Goal: Transaction & Acquisition: Subscribe to service/newsletter

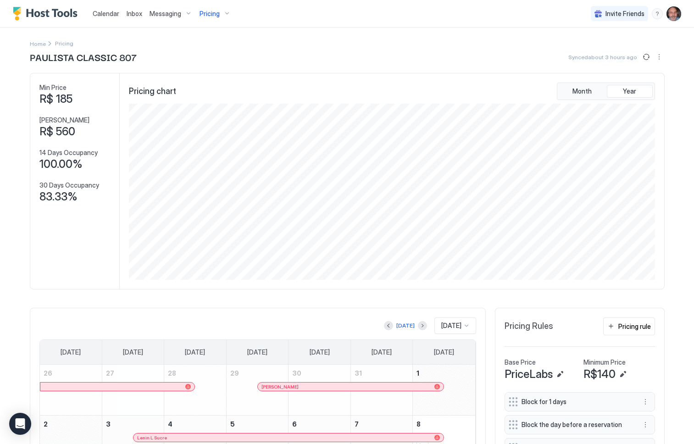
scroll to position [176, 528]
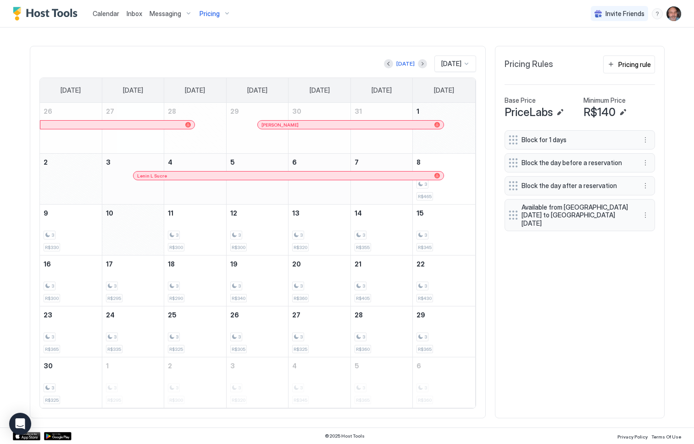
click at [212, 18] on div "Pricing" at bounding box center [215, 14] width 39 height 16
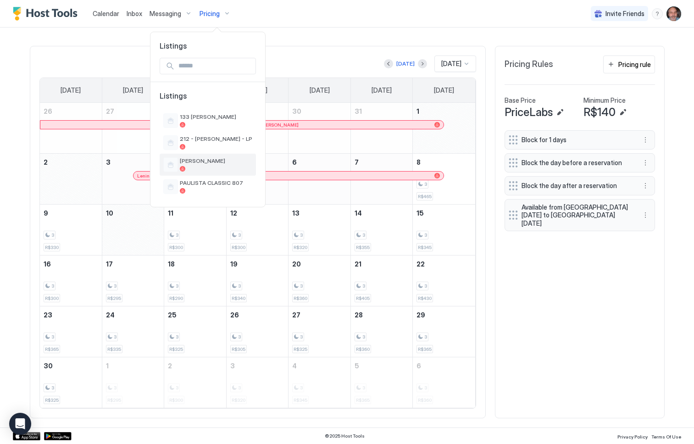
click at [201, 159] on span "[PERSON_NAME]" at bounding box center [216, 160] width 73 height 7
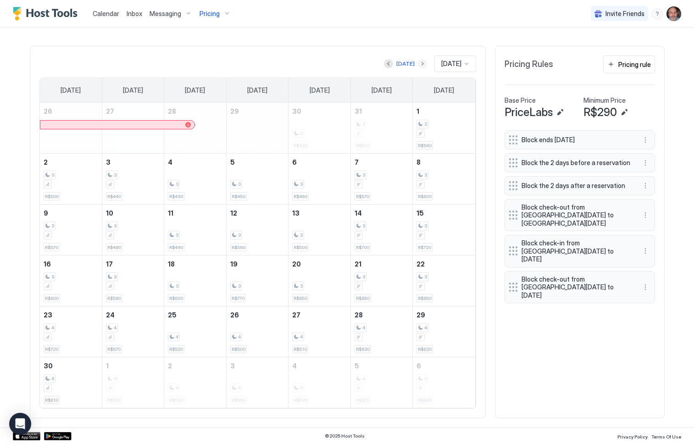
click at [418, 63] on button "Next month" at bounding box center [422, 63] width 9 height 9
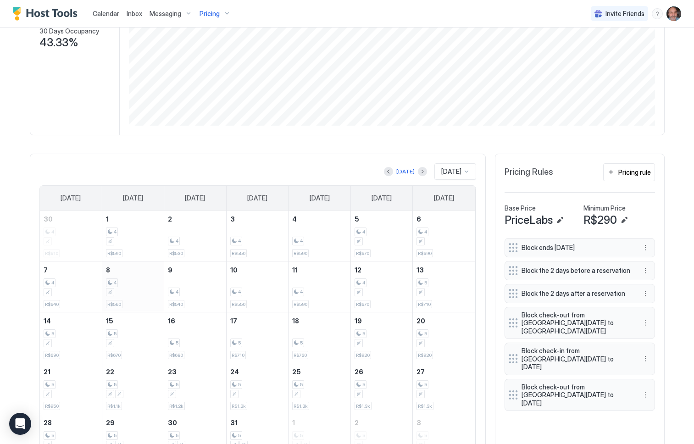
scroll to position [211, 0]
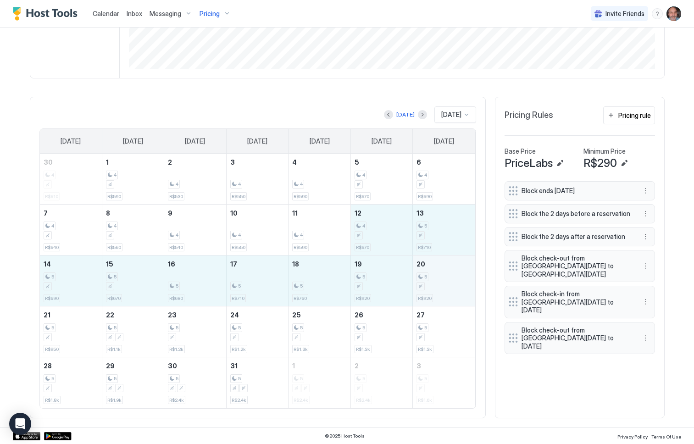
drag, startPoint x: 392, startPoint y: 235, endPoint x: 420, endPoint y: 281, distance: 54.5
click at [420, 281] on tbody "30 4 R$610 1 4 R$590 2 4 R$530 3 4 R$550 4 4 R$590 5 4 R$670 6 4 R$690 7 4 R$64…" at bounding box center [258, 281] width 436 height 254
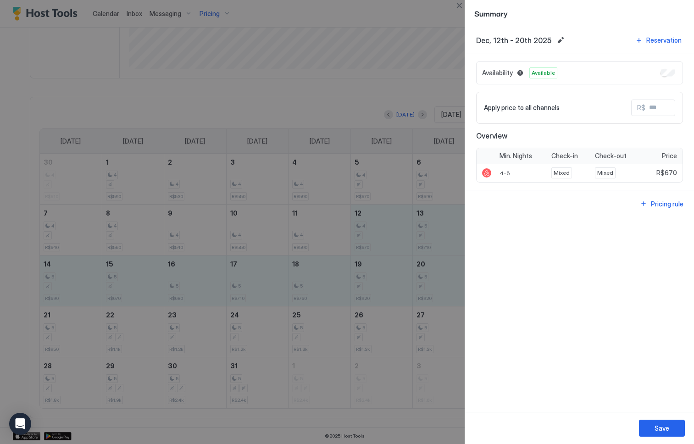
click at [68, 335] on div at bounding box center [347, 222] width 694 height 444
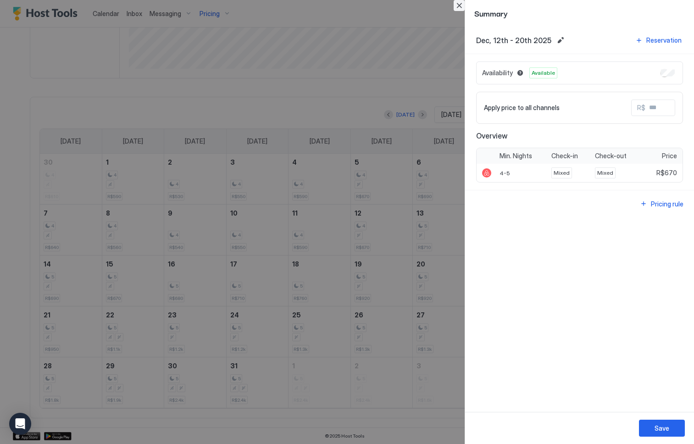
click at [460, 4] on button "Close" at bounding box center [459, 5] width 11 height 11
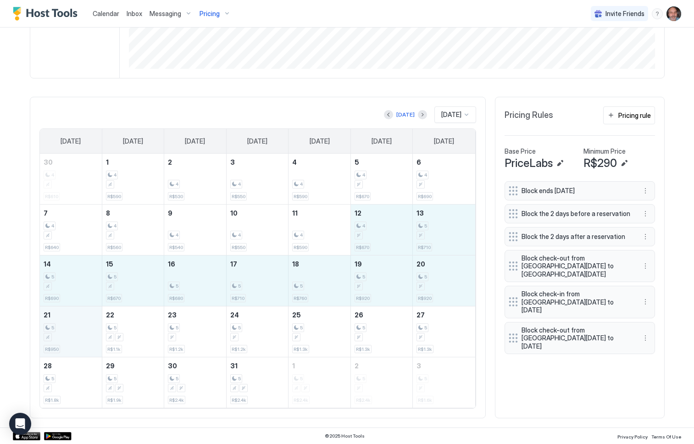
drag, startPoint x: 387, startPoint y: 225, endPoint x: 73, endPoint y: 334, distance: 332.7
click at [73, 334] on tbody "30 4 R$610 1 4 R$590 2 4 R$530 3 4 R$550 4 4 R$590 5 4 R$670 6 4 R$690 7 4 R$64…" at bounding box center [258, 281] width 436 height 254
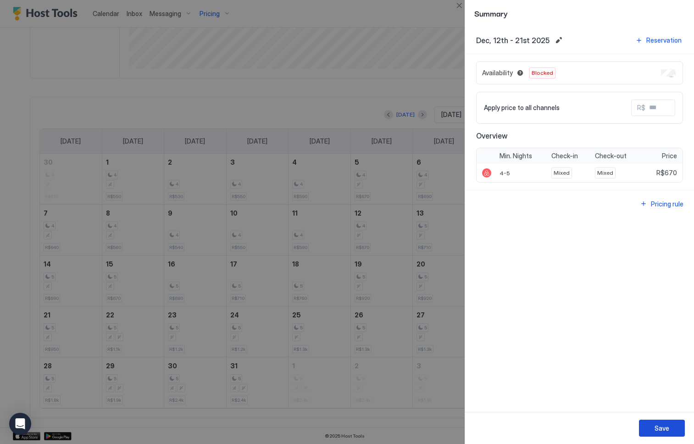
click at [649, 425] on button "Save" at bounding box center [662, 428] width 46 height 17
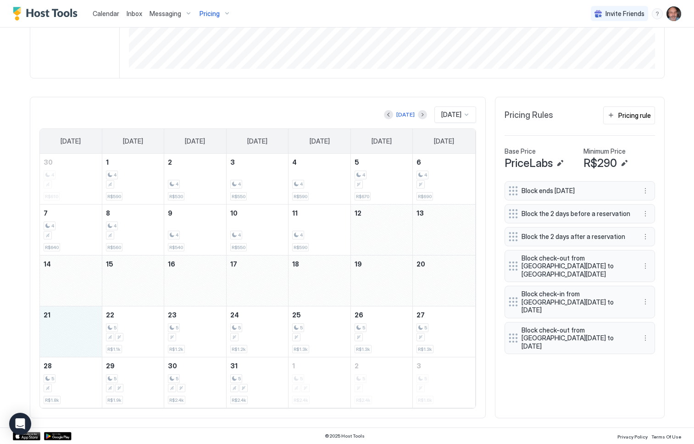
click at [67, 332] on div "December 21, 2025" at bounding box center [71, 332] width 62 height 50
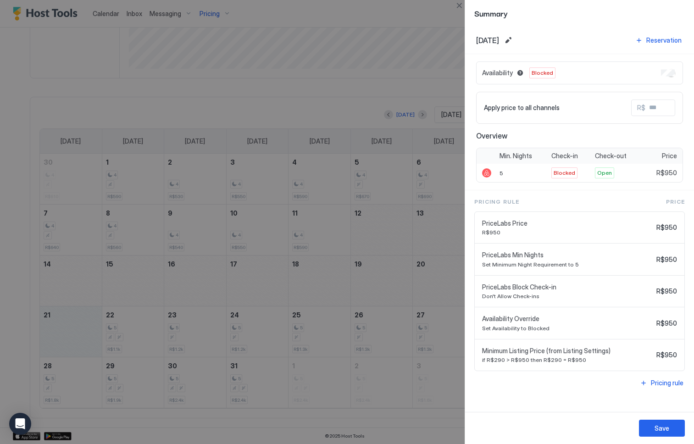
click at [294, 76] on div at bounding box center [347, 222] width 694 height 444
click at [290, 90] on div at bounding box center [347, 222] width 694 height 444
click at [282, 397] on div at bounding box center [347, 222] width 694 height 444
click at [460, 7] on button "Close" at bounding box center [459, 5] width 11 height 11
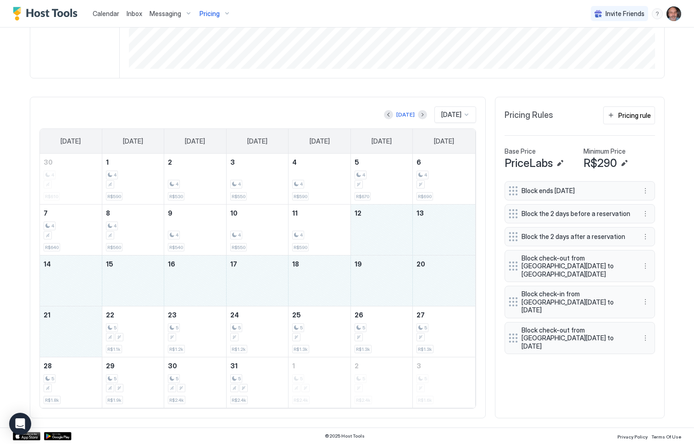
drag, startPoint x: 383, startPoint y: 224, endPoint x: 67, endPoint y: 344, distance: 338.3
click at [67, 344] on tbody "30 4 R$610 1 4 R$590 2 4 R$530 3 4 R$550 4 4 R$590 5 4 R$670 6 4 R$690 7 4 R$64…" at bounding box center [258, 281] width 436 height 254
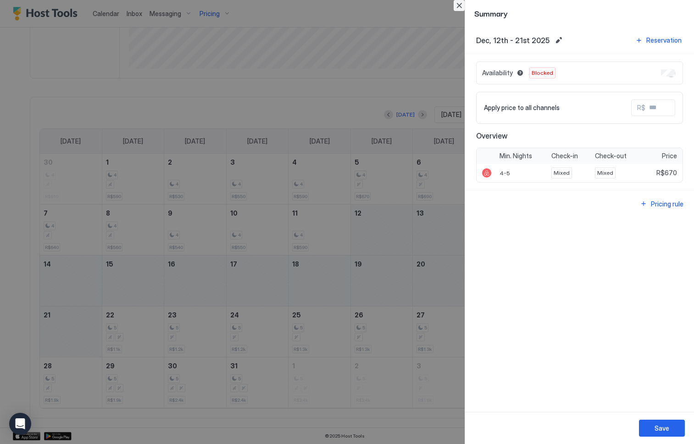
click at [457, 4] on button "Close" at bounding box center [459, 5] width 11 height 11
